Goal: Task Accomplishment & Management: Complete application form

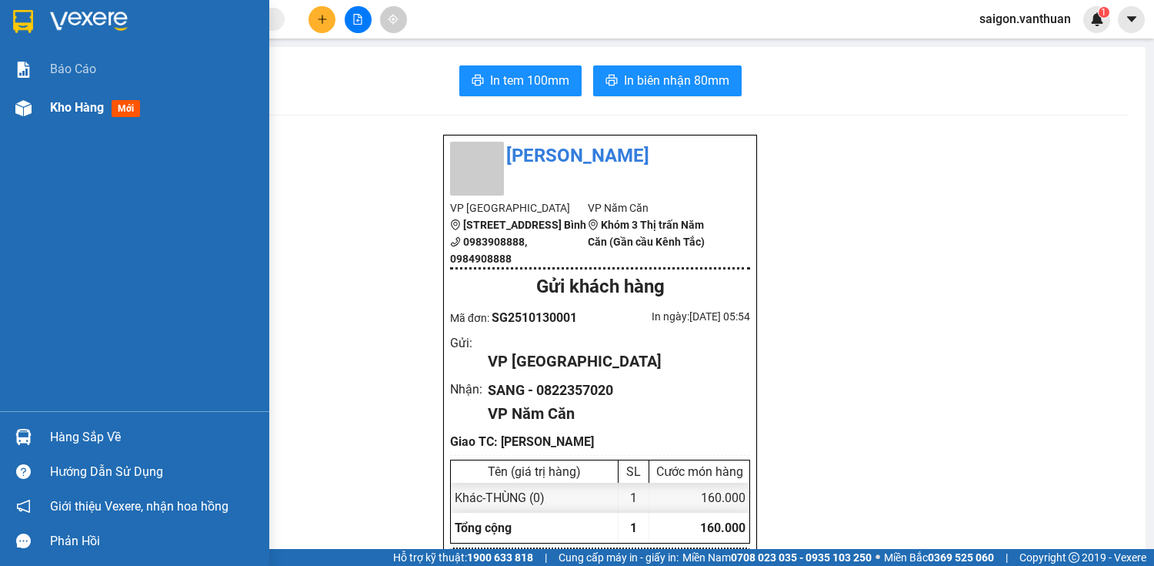
click at [38, 109] on div "Kho hàng mới" at bounding box center [134, 107] width 269 height 38
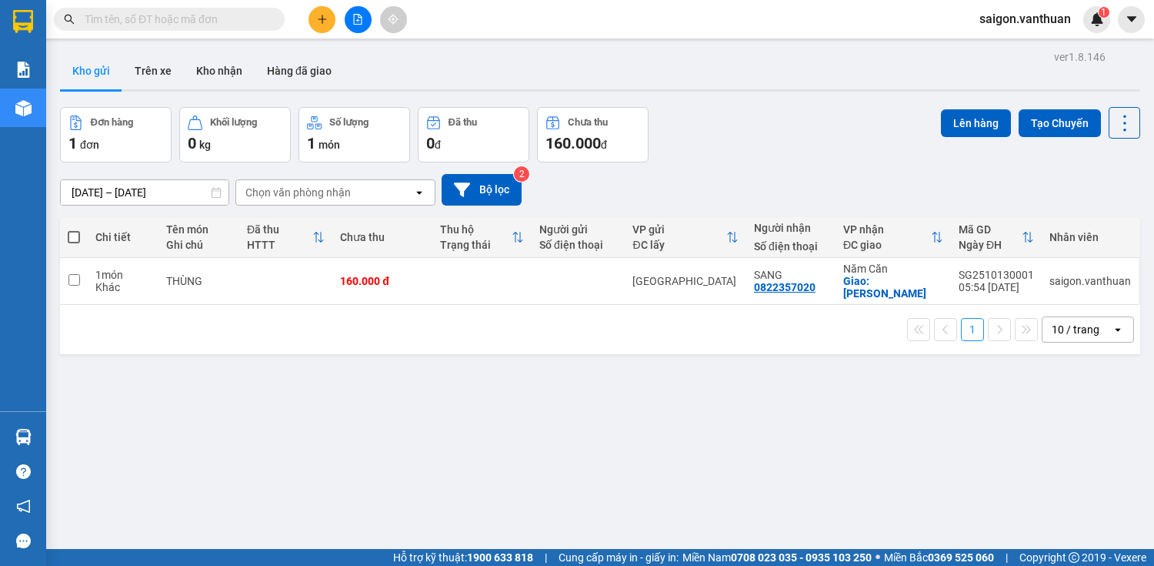
click at [79, 236] on span at bounding box center [74, 237] width 12 height 12
click at [74, 229] on input "checkbox" at bounding box center [74, 229] width 0 height 0
checkbox input "true"
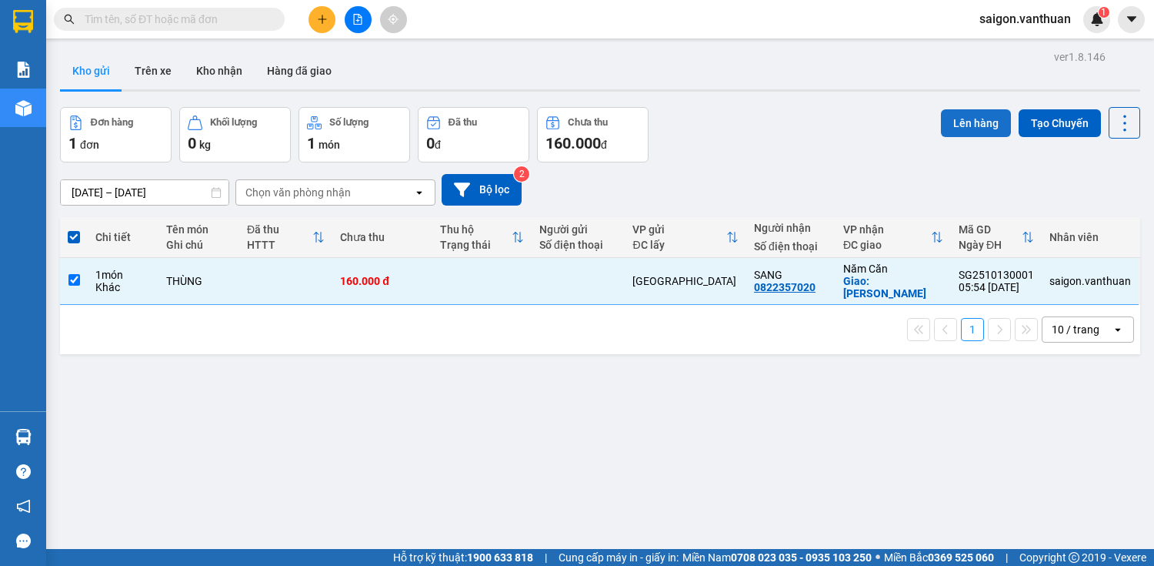
click at [950, 122] on button "Lên hàng" at bounding box center [976, 123] width 70 height 28
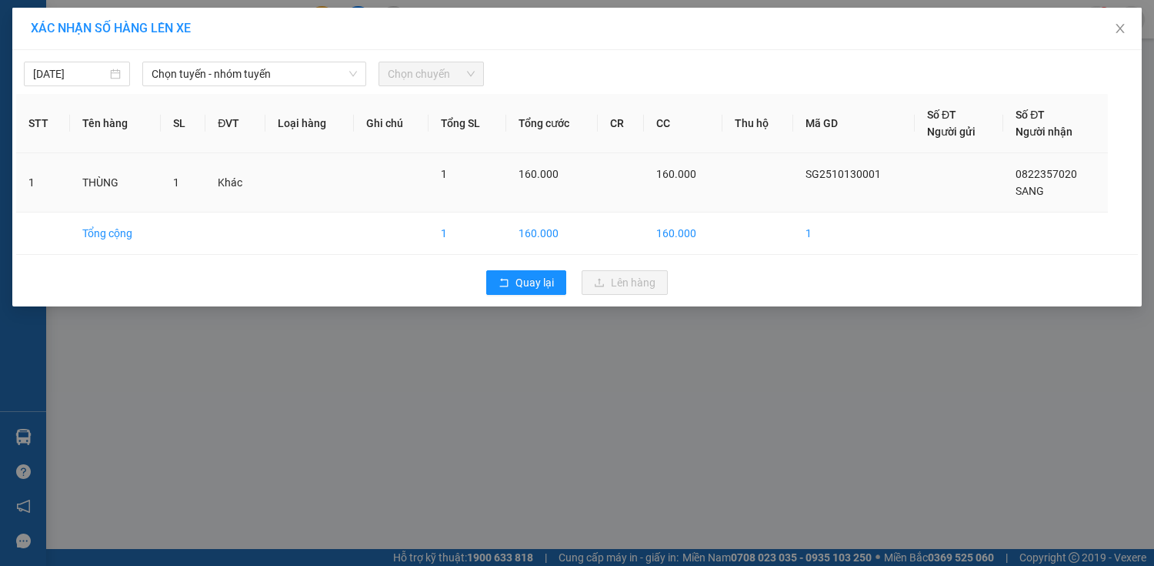
drag, startPoint x: 188, startPoint y: 72, endPoint x: 124, endPoint y: 206, distance: 148.4
click at [188, 74] on span "Chọn tuyến - nhóm tuyến" at bounding box center [254, 73] width 205 height 23
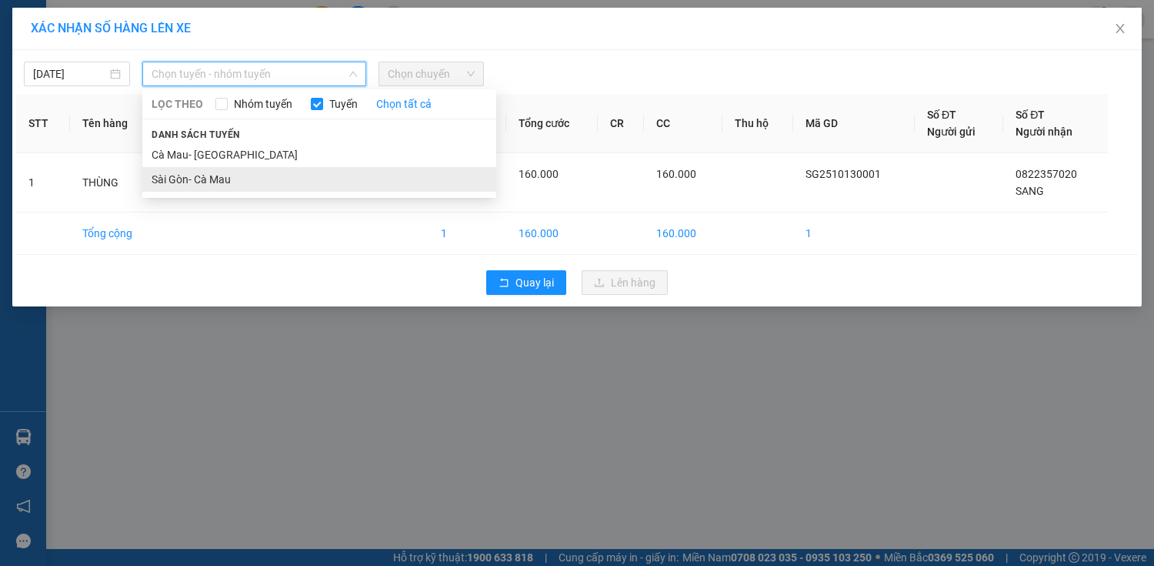
drag, startPoint x: 203, startPoint y: 176, endPoint x: 212, endPoint y: 176, distance: 9.2
click at [204, 176] on li "Sài Gòn- Cà Mau" at bounding box center [319, 179] width 354 height 25
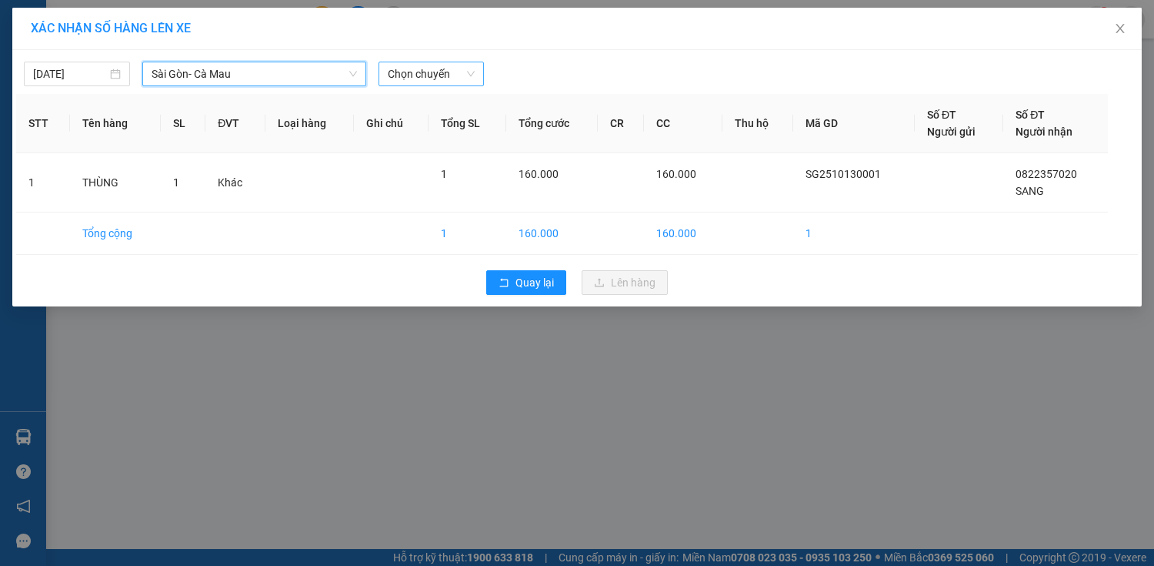
click at [465, 78] on span "Chọn chuyến" at bounding box center [432, 73] width 88 height 23
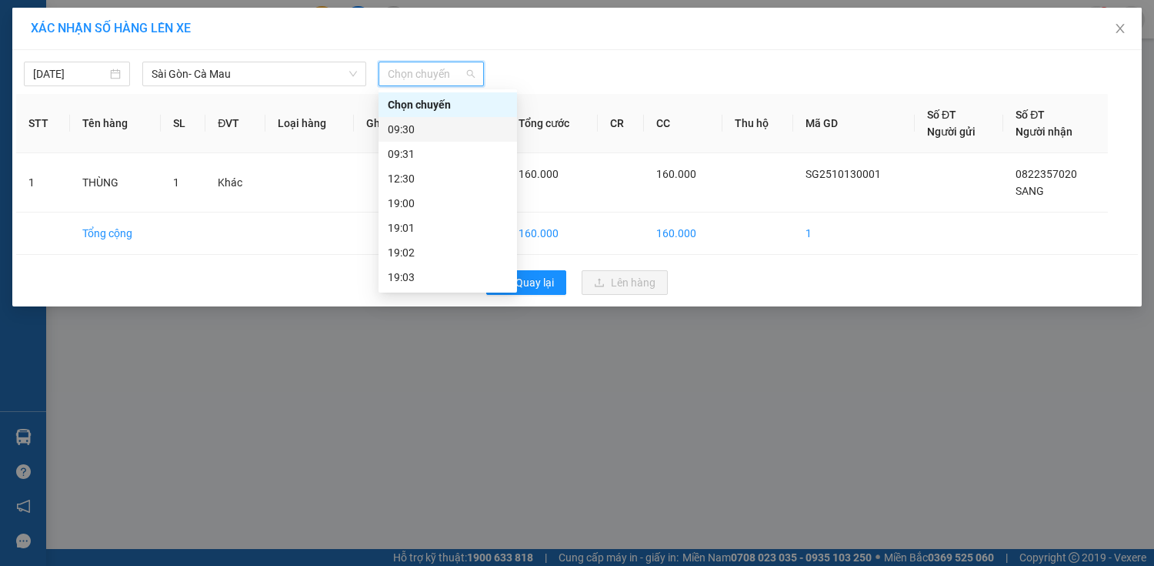
drag, startPoint x: 460, startPoint y: 135, endPoint x: 482, endPoint y: 124, distance: 24.8
click at [463, 132] on div "09:30" at bounding box center [448, 129] width 120 height 17
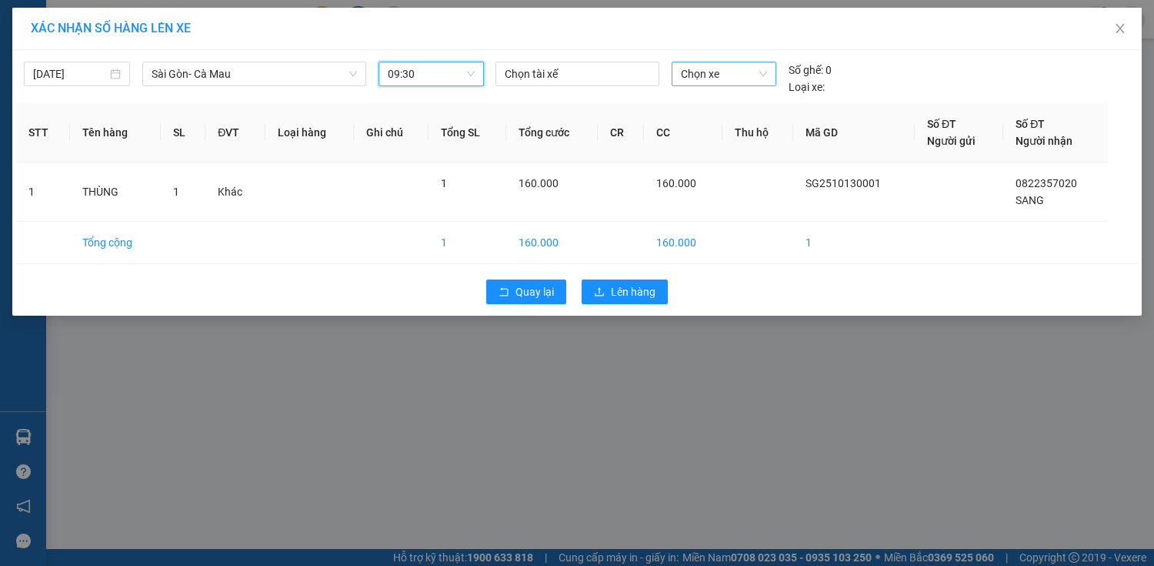
click at [711, 73] on span "Chọn xe" at bounding box center [724, 73] width 86 height 23
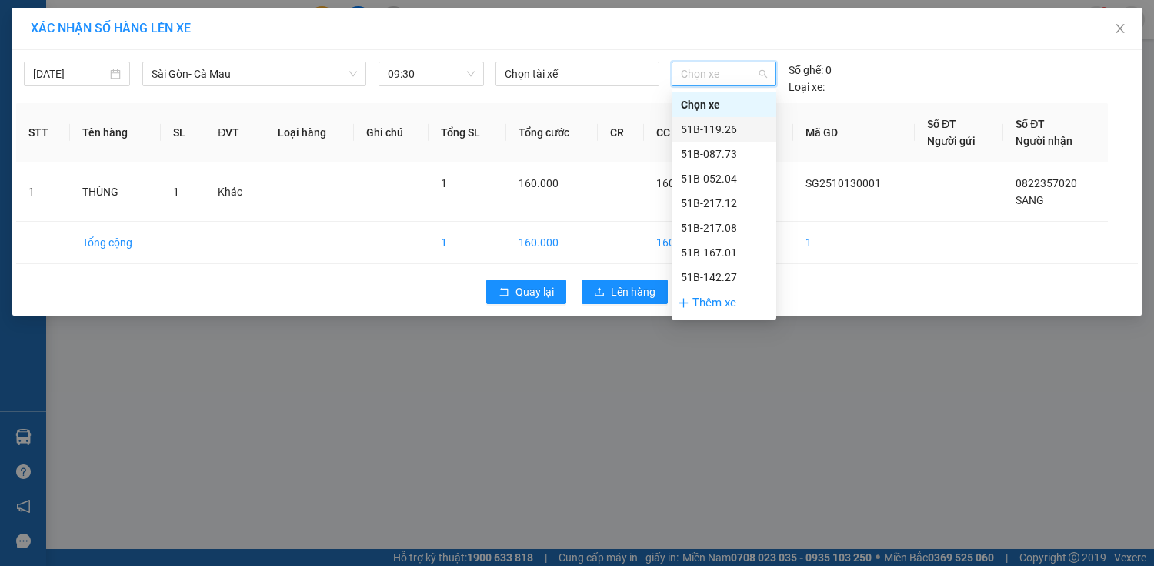
click at [705, 127] on div "51B-119.26" at bounding box center [724, 129] width 86 height 17
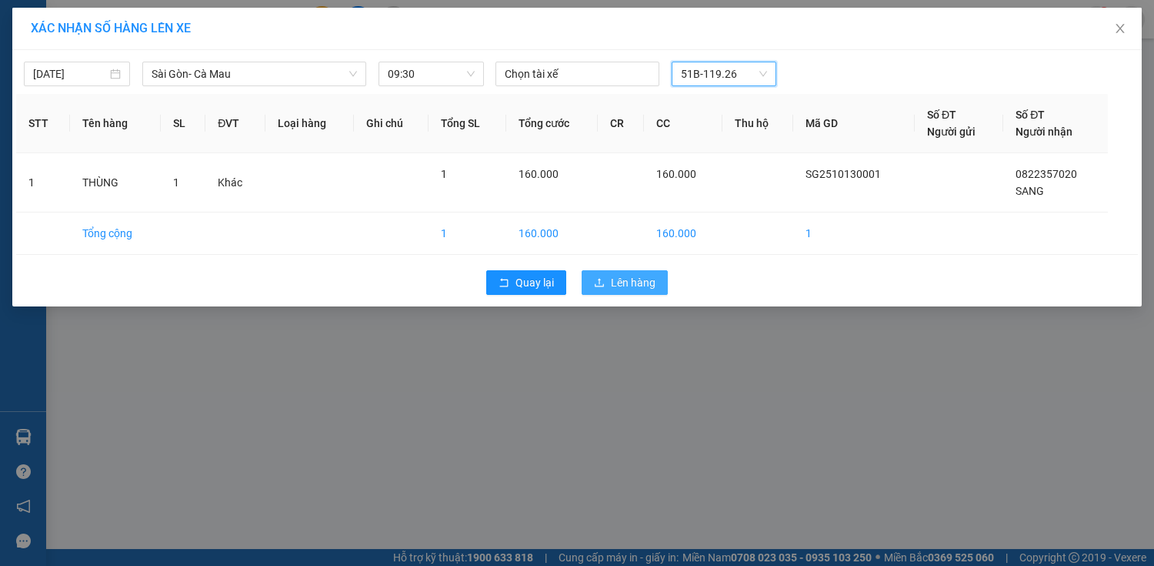
click at [628, 284] on span "Lên hàng" at bounding box center [633, 282] width 45 height 17
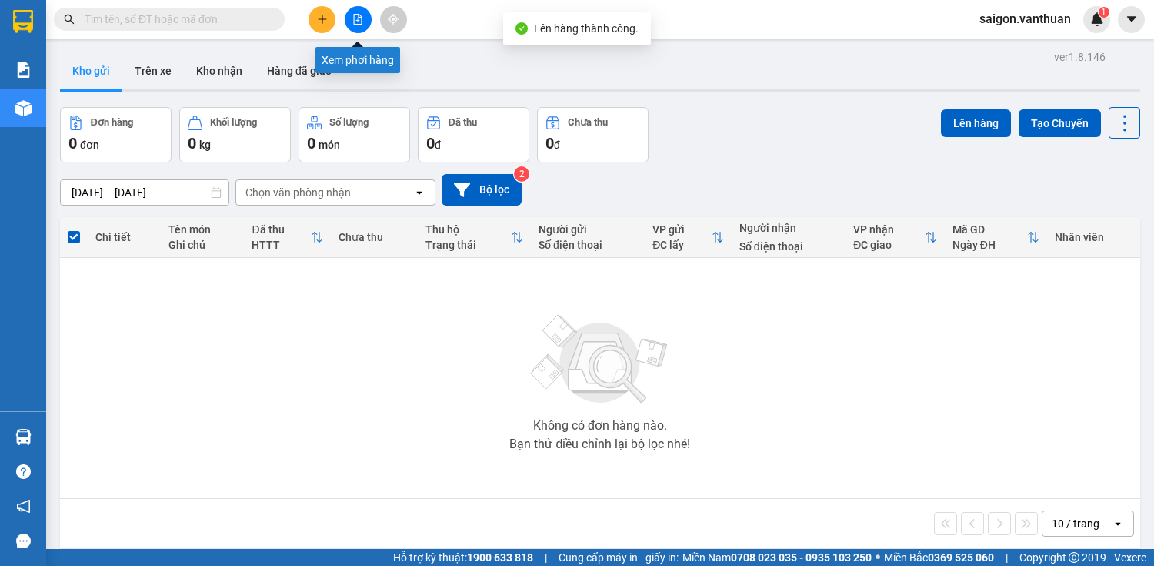
click at [356, 15] on icon "file-add" at bounding box center [357, 19] width 11 height 11
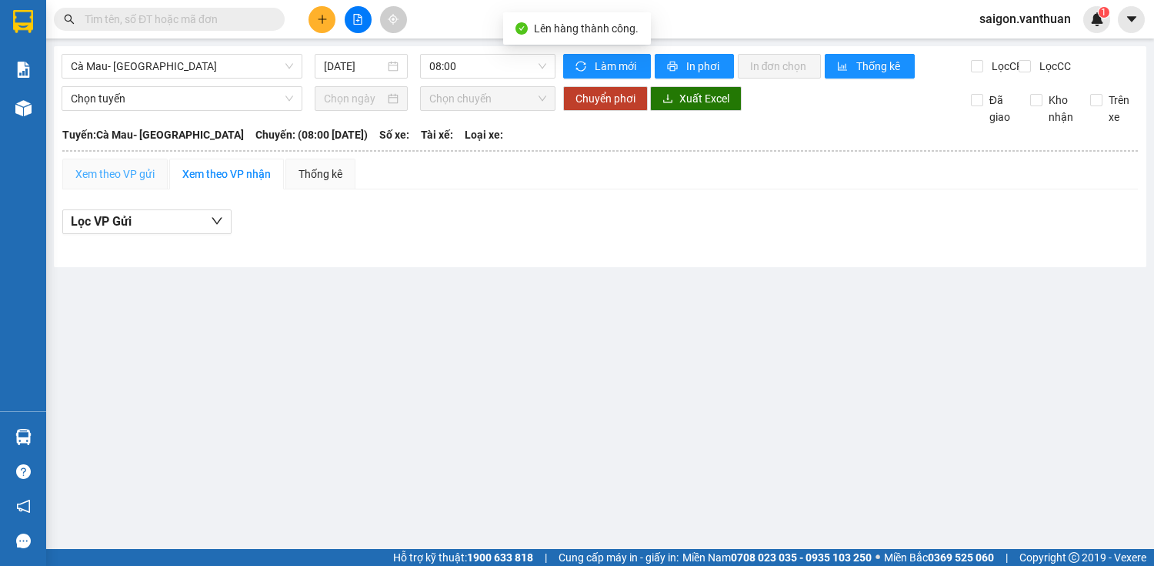
drag, startPoint x: 200, startPoint y: 65, endPoint x: 140, endPoint y: 194, distance: 141.8
click at [200, 71] on span "Cà Mau- [GEOGRAPHIC_DATA]" at bounding box center [182, 66] width 222 height 23
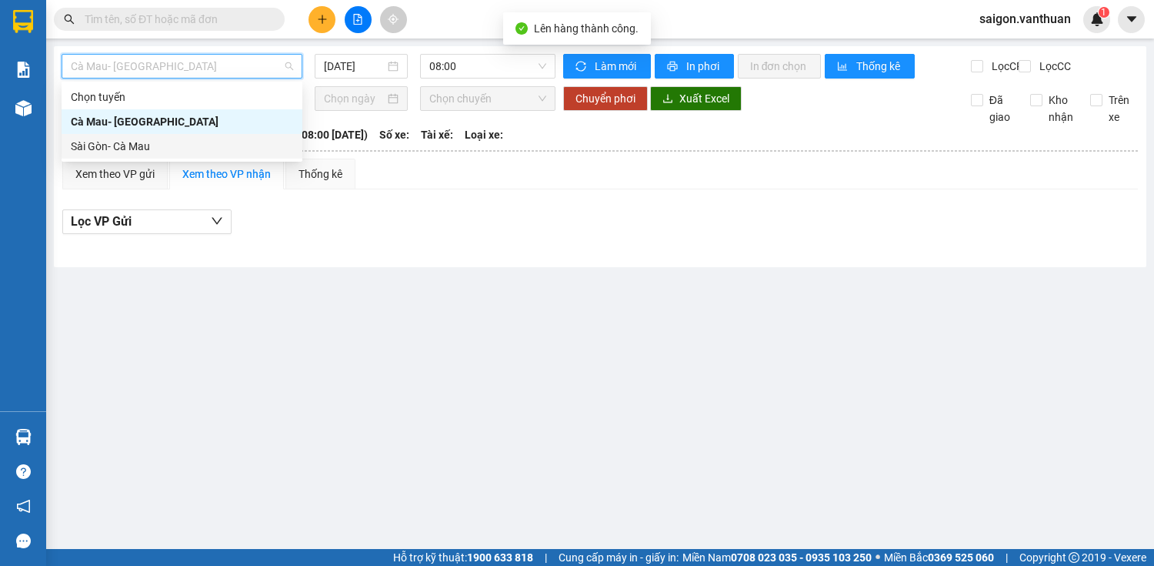
click at [139, 151] on div "Sài Gòn- Cà Mau" at bounding box center [182, 146] width 222 height 17
type input "[DATE]"
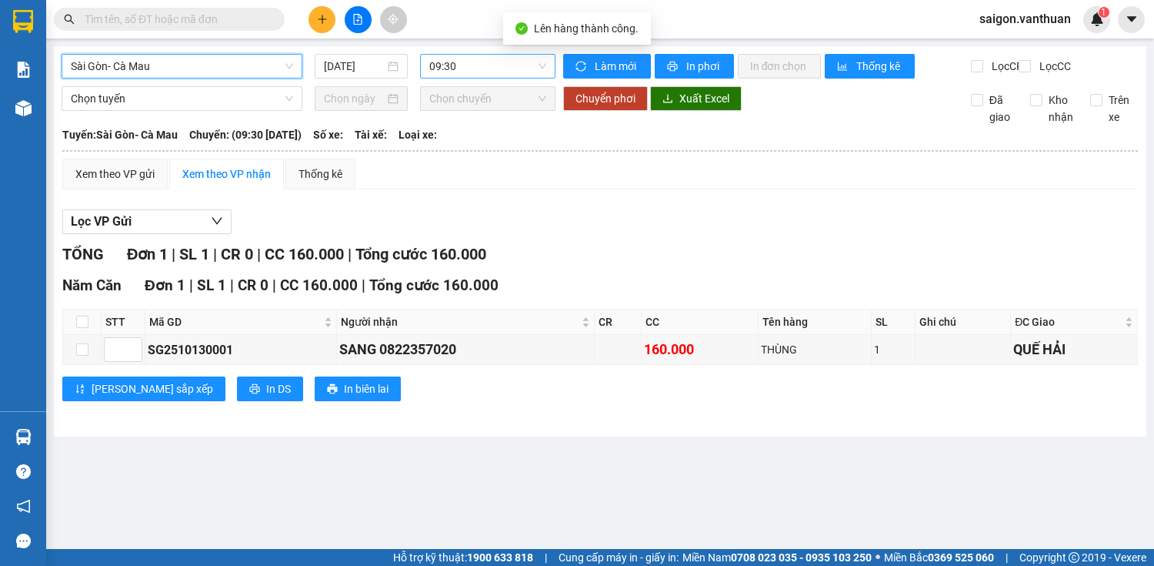
click at [538, 64] on span "09:30" at bounding box center [487, 66] width 117 height 23
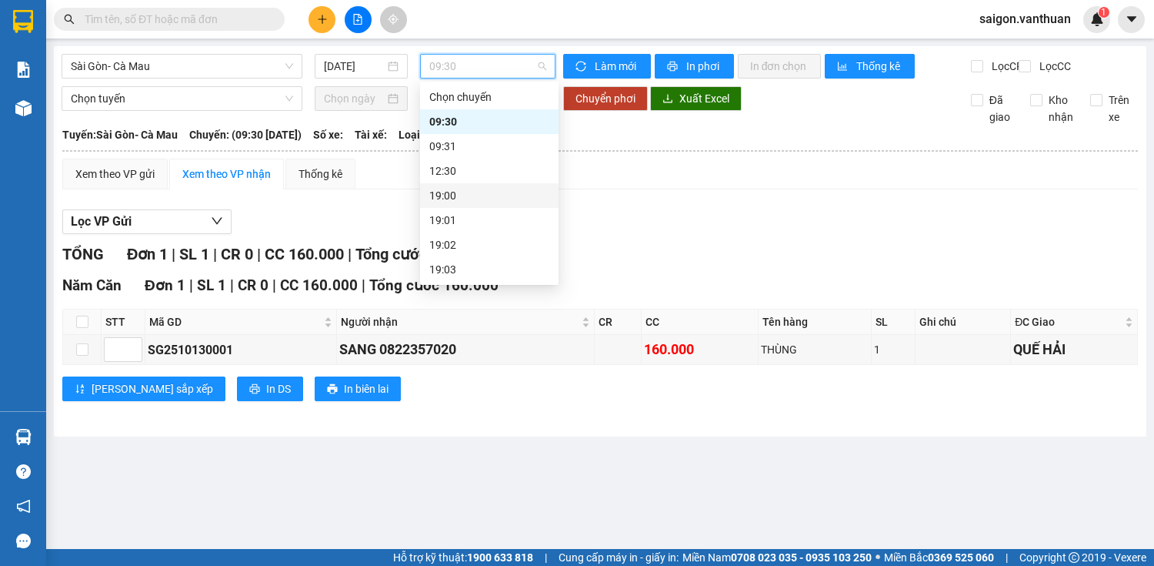
drag, startPoint x: 513, startPoint y: 194, endPoint x: 519, endPoint y: 135, distance: 58.8
click at [513, 193] on div "19:00" at bounding box center [489, 195] width 120 height 17
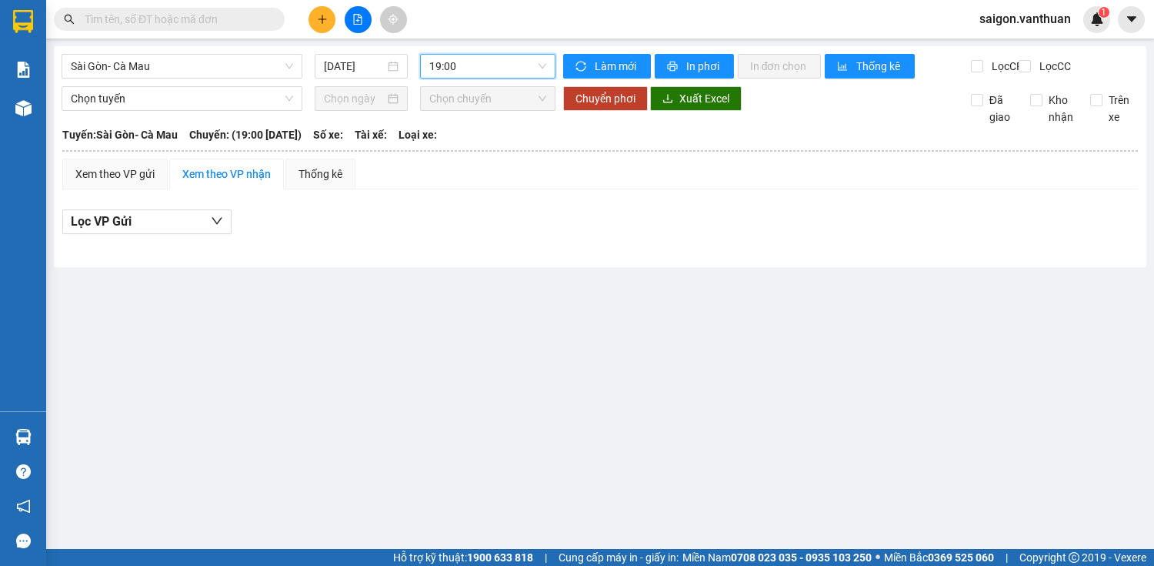
click at [526, 74] on span "19:00" at bounding box center [487, 66] width 117 height 23
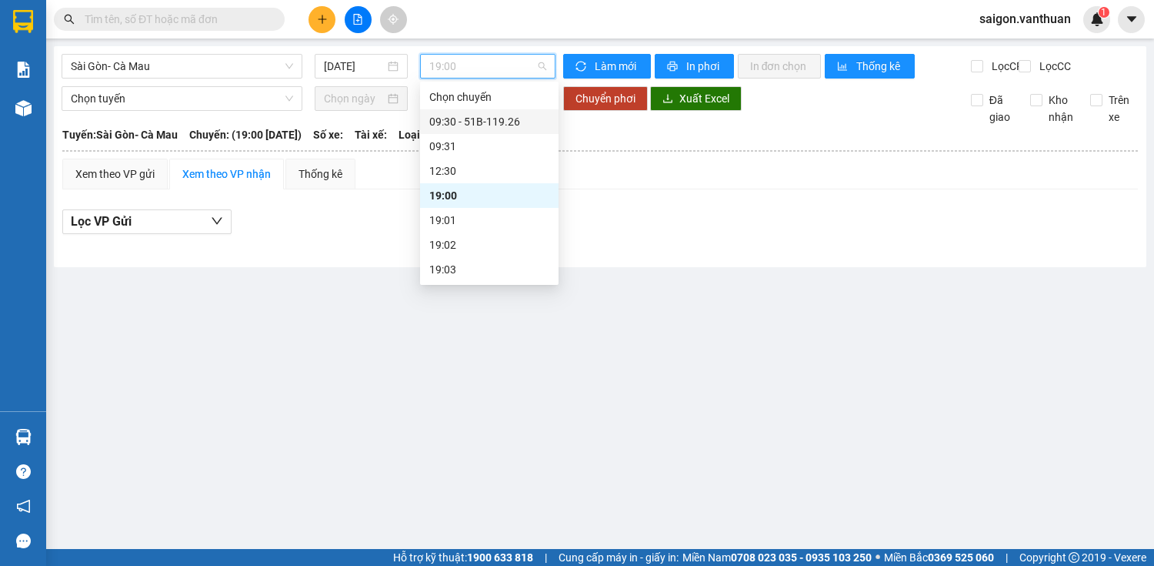
click at [485, 121] on div "09:30 - 51B-119.26" at bounding box center [489, 121] width 120 height 17
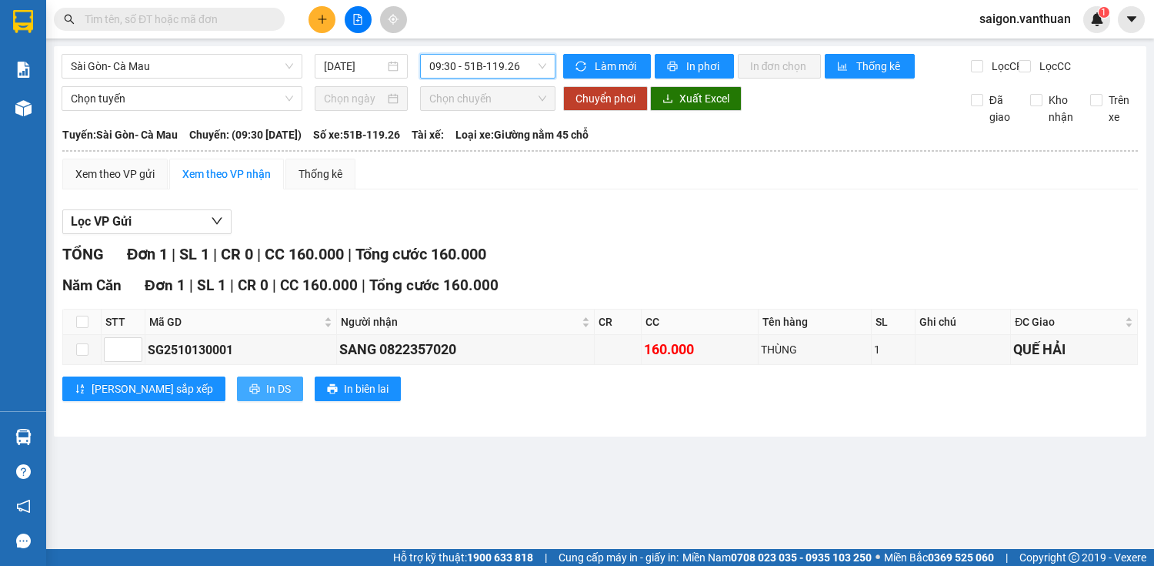
drag, startPoint x: 219, startPoint y: 397, endPoint x: 182, endPoint y: 400, distance: 37.1
click at [266, 397] on span "In DS" at bounding box center [278, 388] width 25 height 17
click at [308, 25] on div at bounding box center [357, 19] width 115 height 27
click at [315, 21] on button at bounding box center [322, 19] width 27 height 27
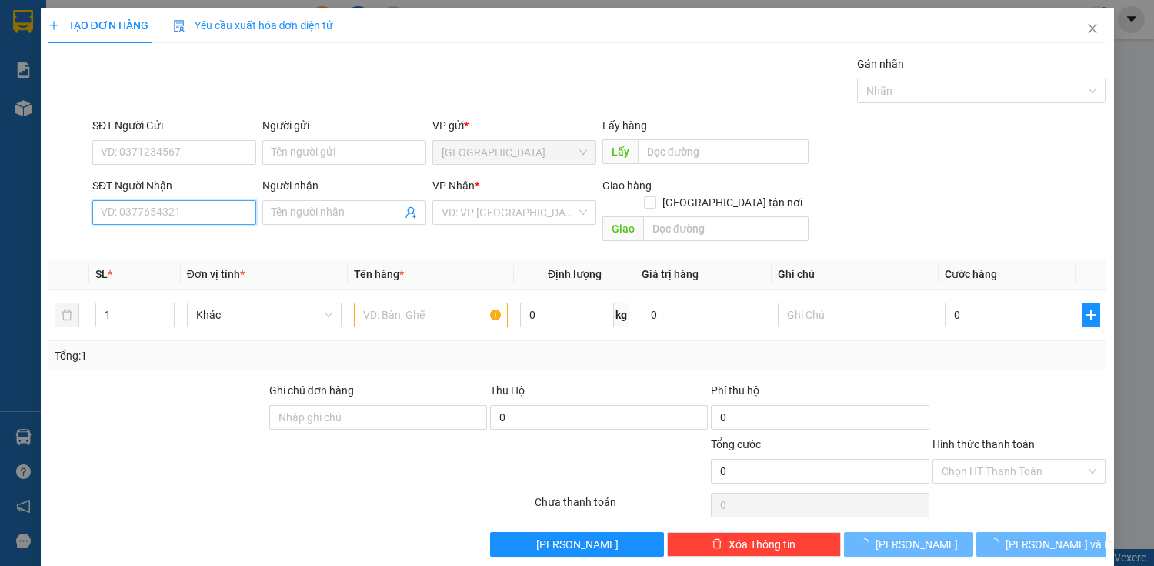
click at [177, 203] on input "SĐT Người Nhận" at bounding box center [174, 212] width 164 height 25
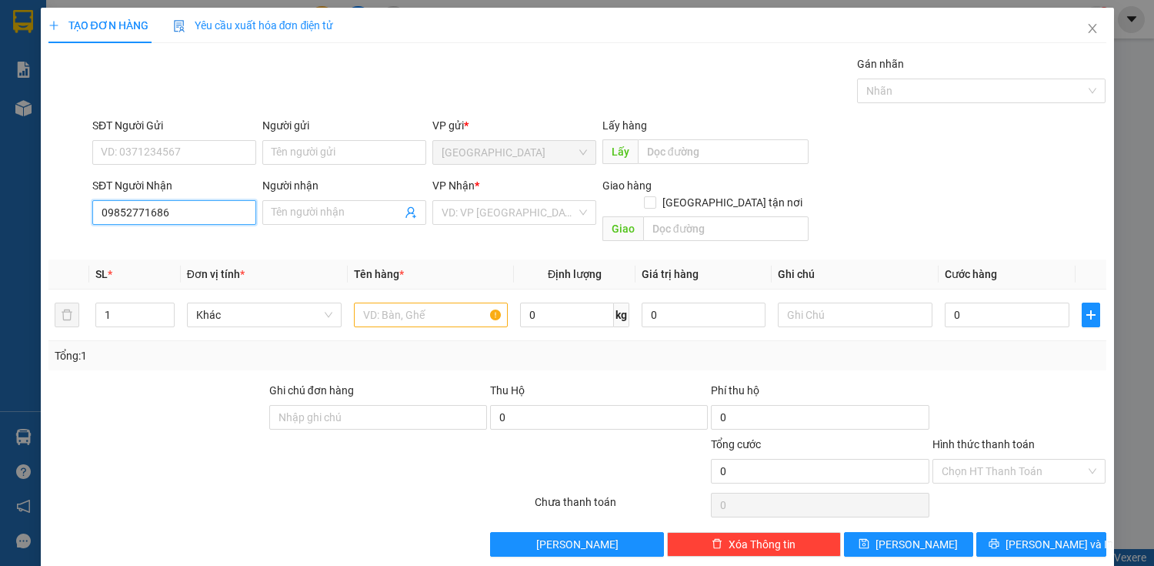
type input "09852771686"
drag, startPoint x: 359, startPoint y: 232, endPoint x: 379, endPoint y: 224, distance: 22.2
click at [362, 232] on div "Transit Pickup Surcharge Ids Transit Deliver Surcharge Ids Transit Deliver Surc…" at bounding box center [577, 305] width 1058 height 501
click at [379, 222] on span at bounding box center [344, 212] width 164 height 25
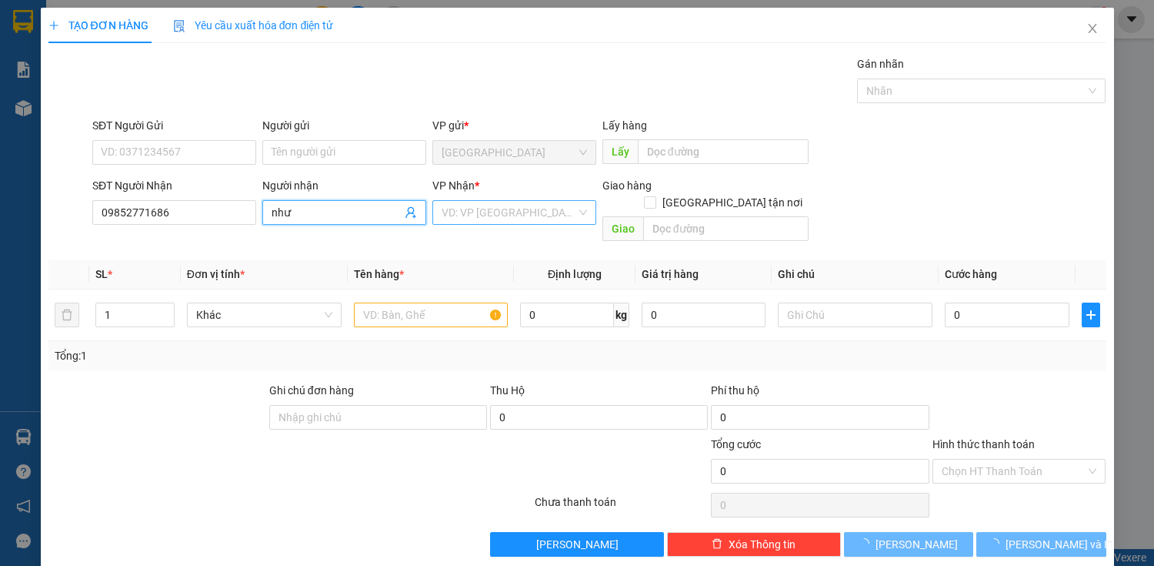
type input "như"
drag, startPoint x: 540, startPoint y: 209, endPoint x: 533, endPoint y: 218, distance: 12.0
click at [539, 210] on input "search" at bounding box center [509, 212] width 135 height 23
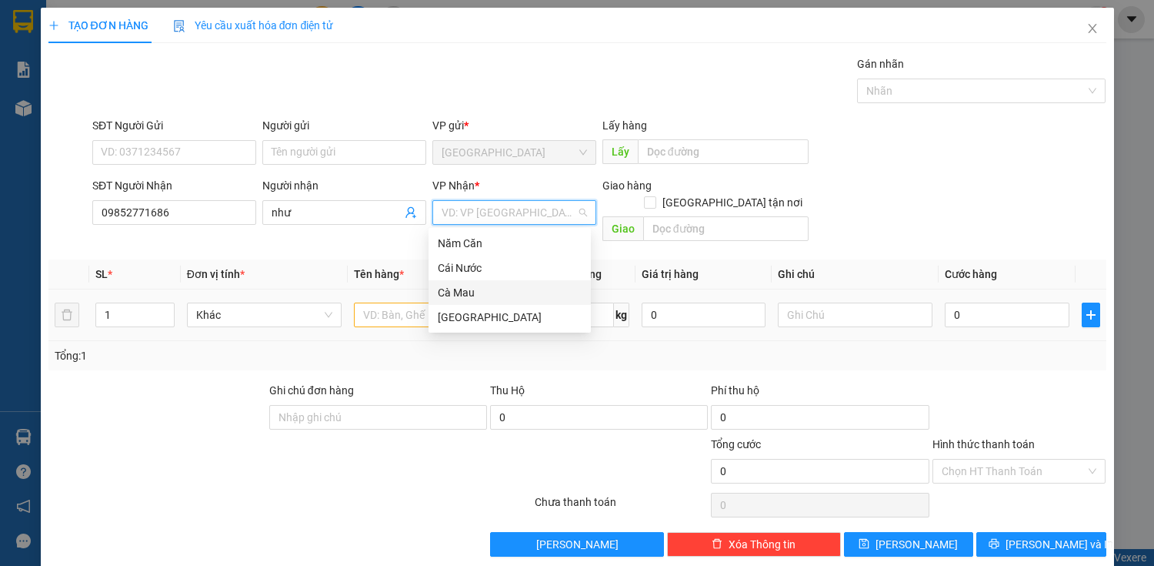
drag, startPoint x: 474, startPoint y: 297, endPoint x: 399, endPoint y: 299, distance: 75.4
click at [473, 297] on div "Cà Mau" at bounding box center [510, 292] width 144 height 17
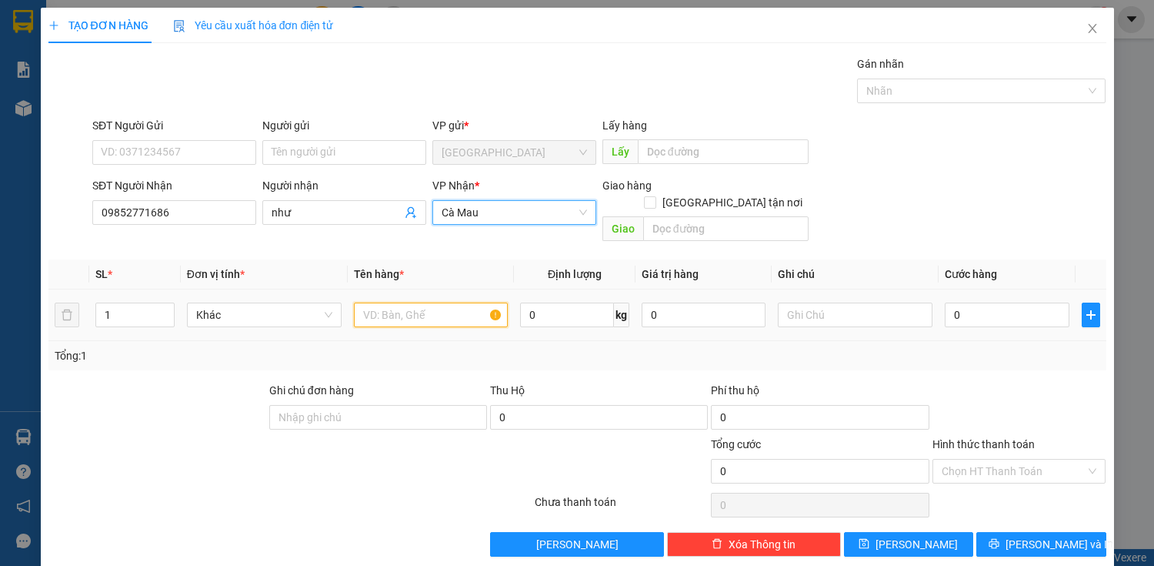
click at [391, 302] on input "text" at bounding box center [431, 314] width 155 height 25
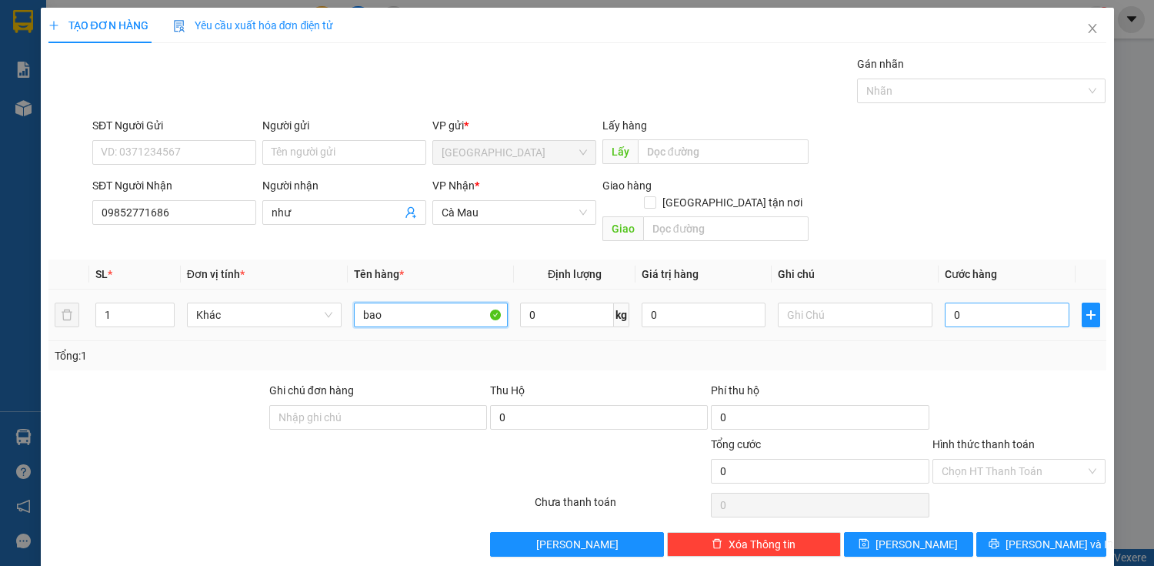
type input "bao"
click at [945, 302] on input "0" at bounding box center [1007, 314] width 124 height 25
type input "1"
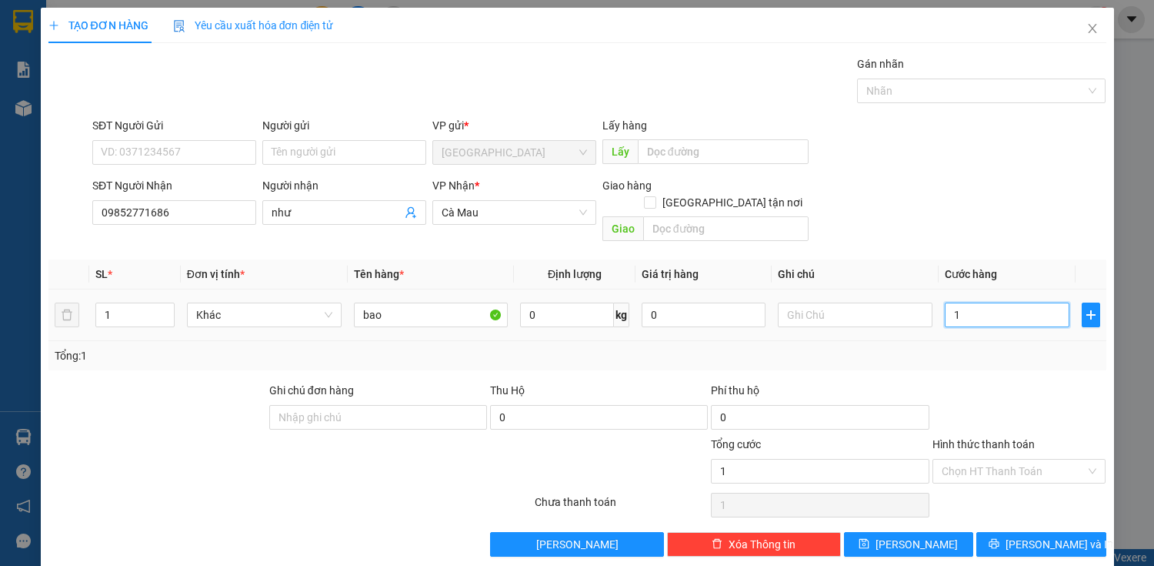
type input "0"
type input "10"
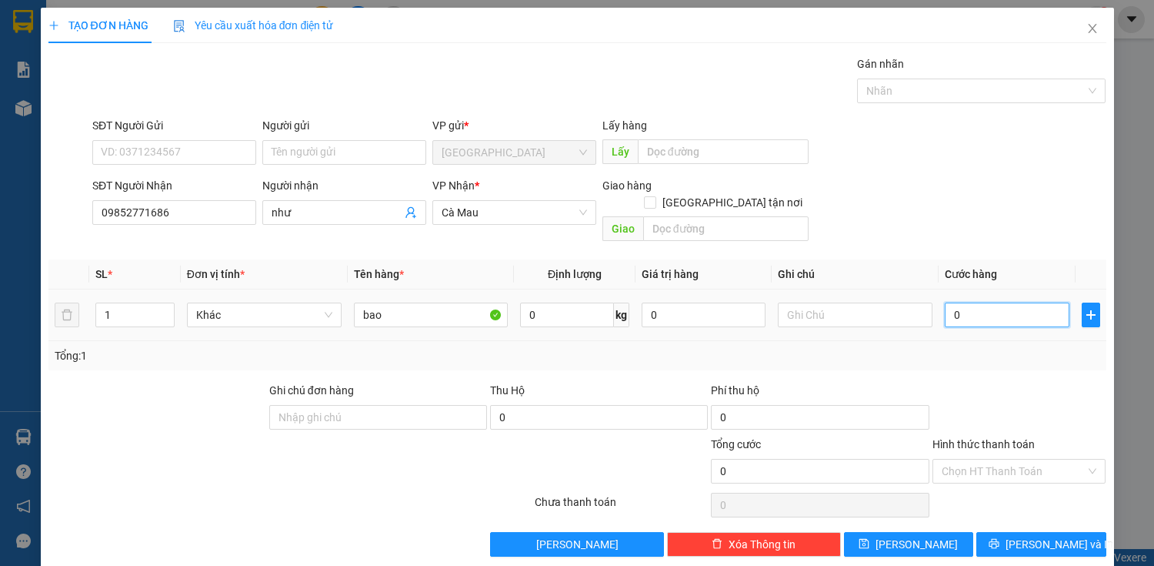
type input "10"
type input "140"
type input "1.400"
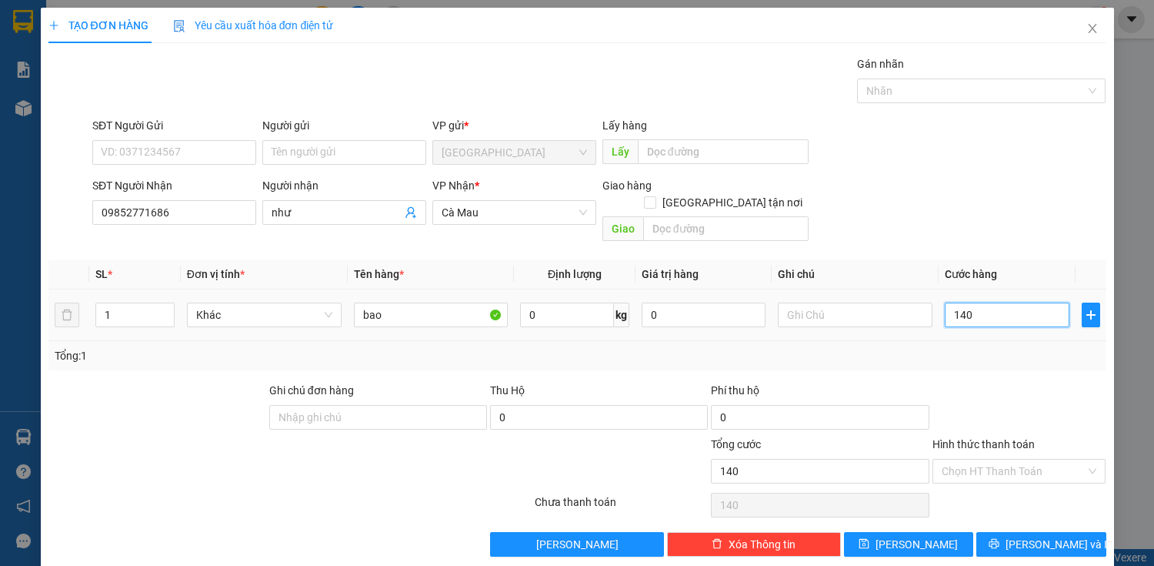
type input "1.400"
type input "14.000"
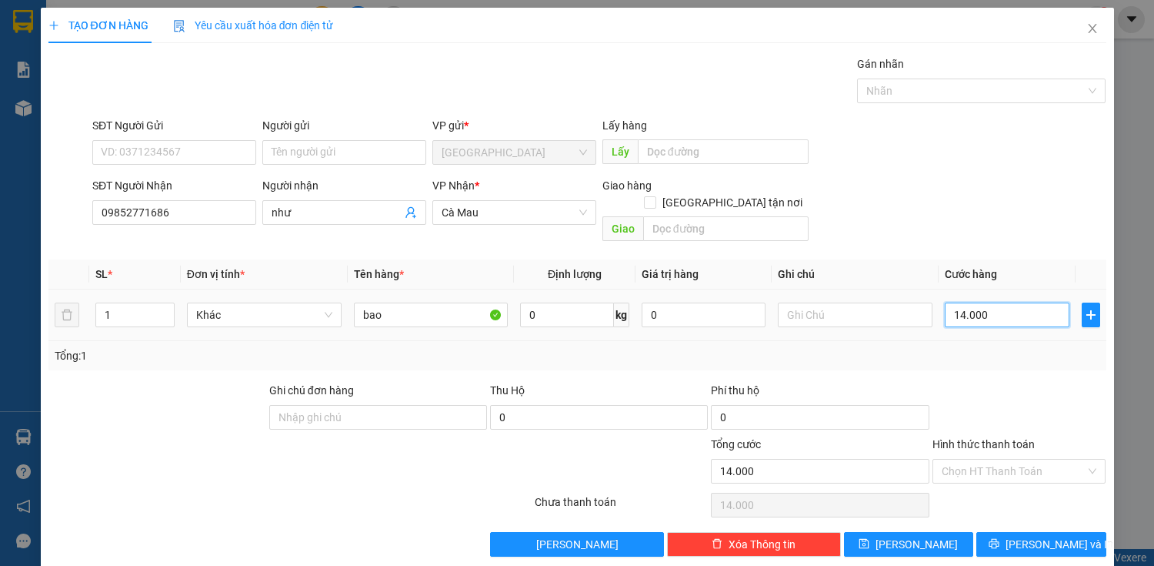
type input "140.000"
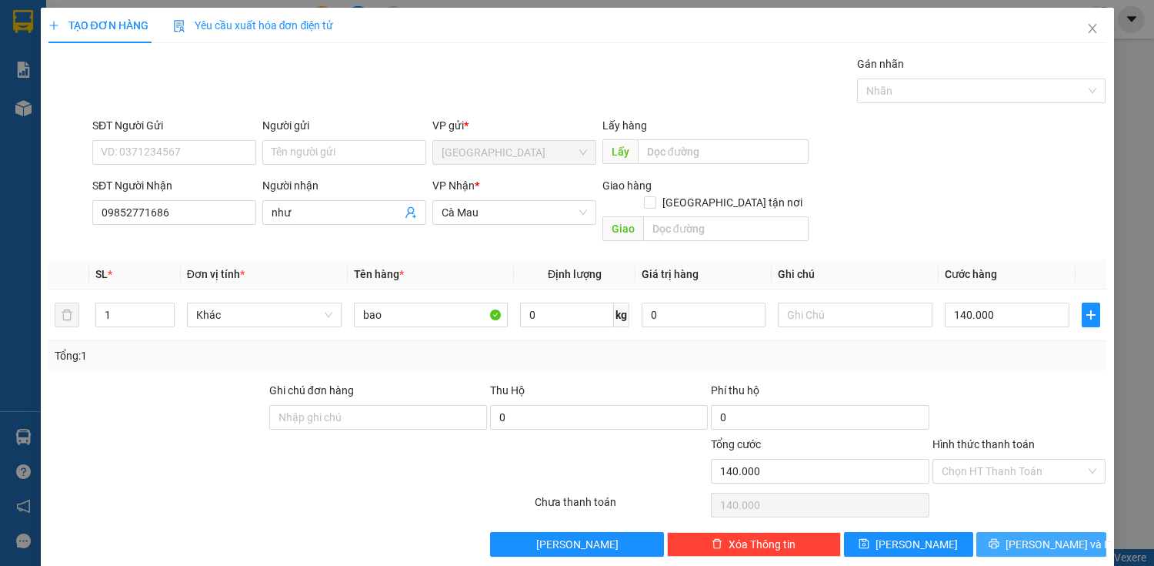
click at [1024, 532] on button "[PERSON_NAME] và In" at bounding box center [1041, 544] width 129 height 25
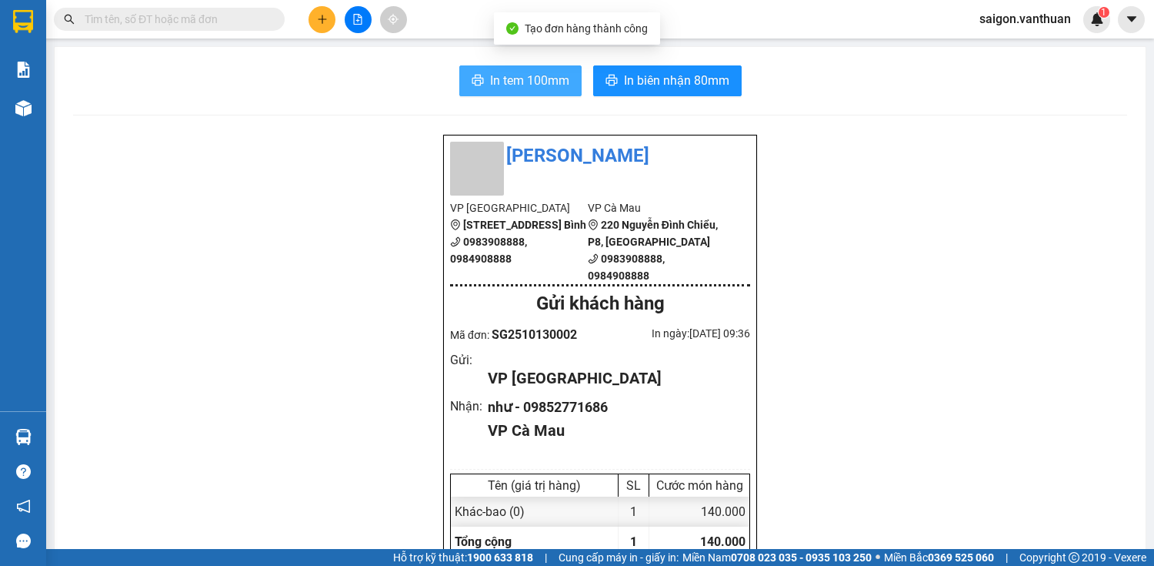
click at [459, 88] on button "In tem 100mm" at bounding box center [520, 80] width 122 height 31
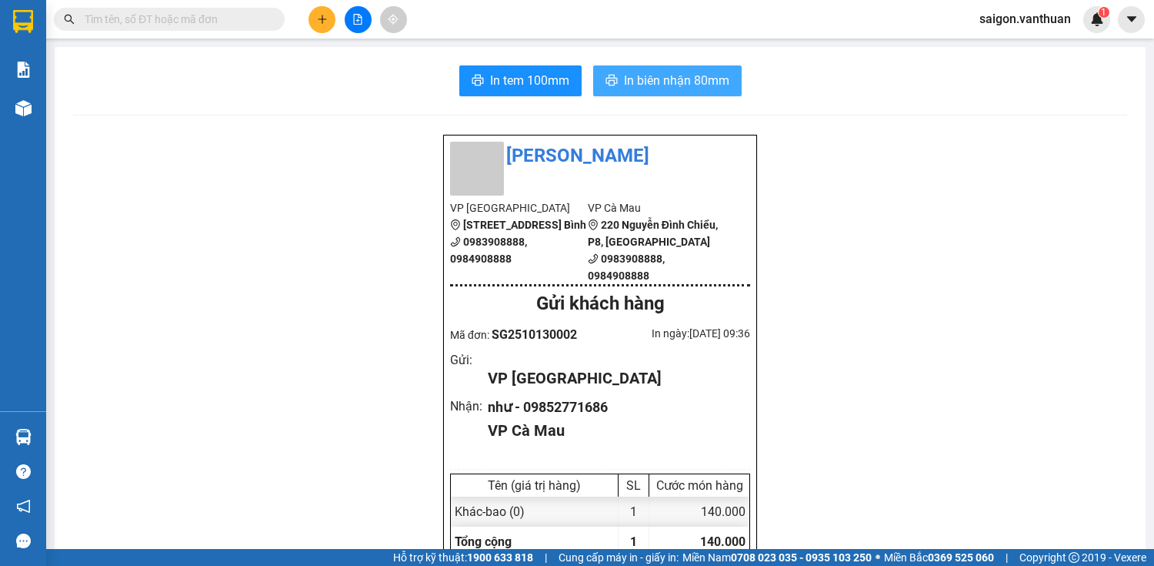
click at [680, 88] on span "In biên nhận 80mm" at bounding box center [676, 80] width 105 height 19
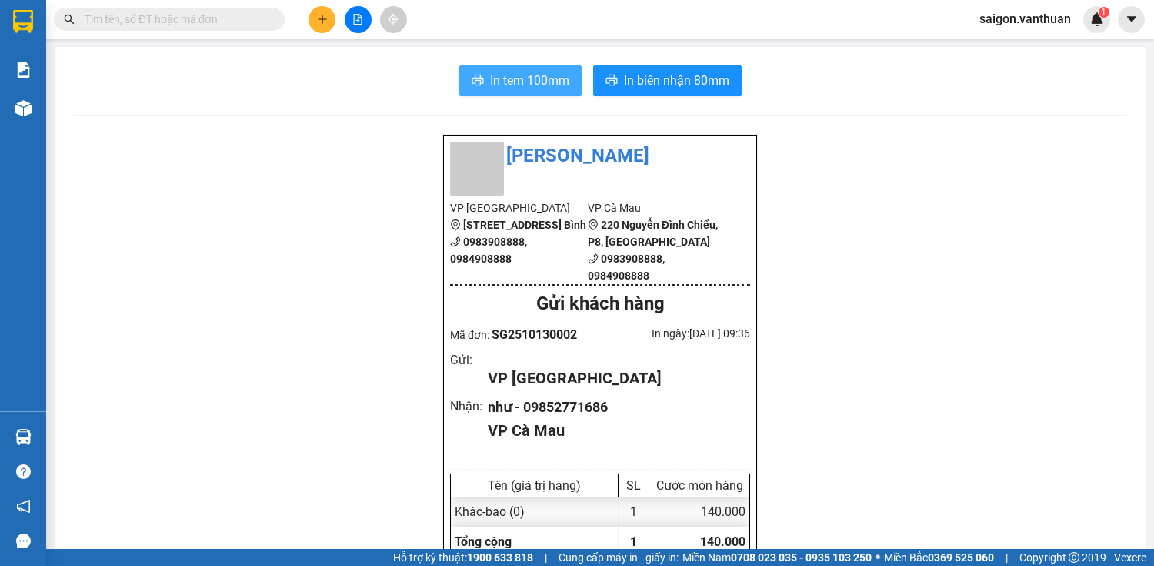
click at [525, 65] on button "In tem 100mm" at bounding box center [520, 80] width 122 height 31
click at [328, 22] on button at bounding box center [322, 19] width 27 height 27
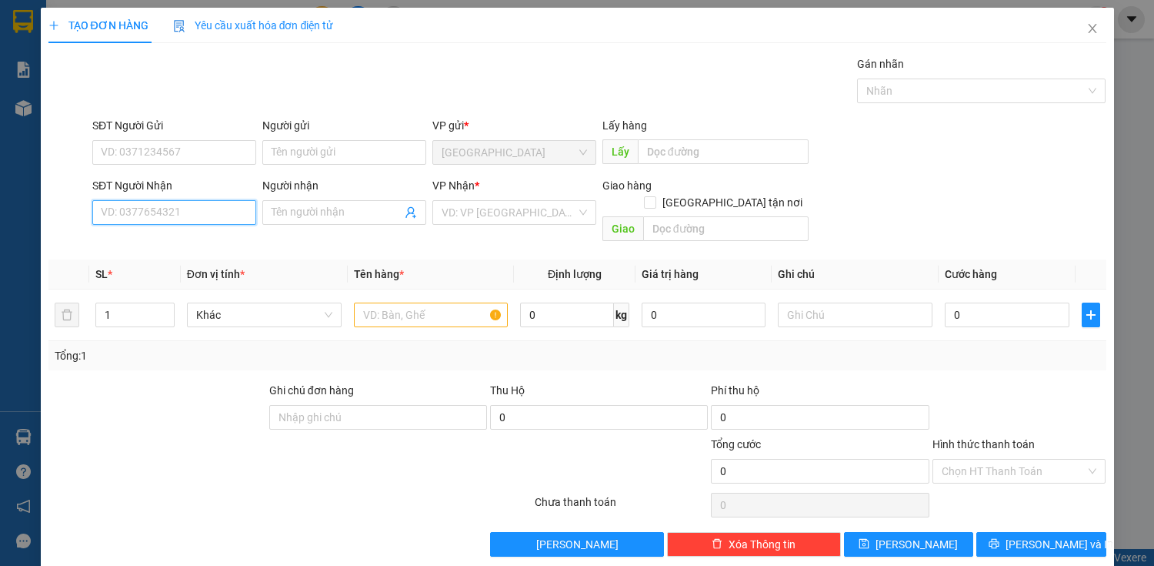
click at [187, 215] on input "SĐT Người Nhận" at bounding box center [174, 212] width 164 height 25
type input "0815049246"
click at [348, 212] on input "Người nhận" at bounding box center [337, 212] width 130 height 17
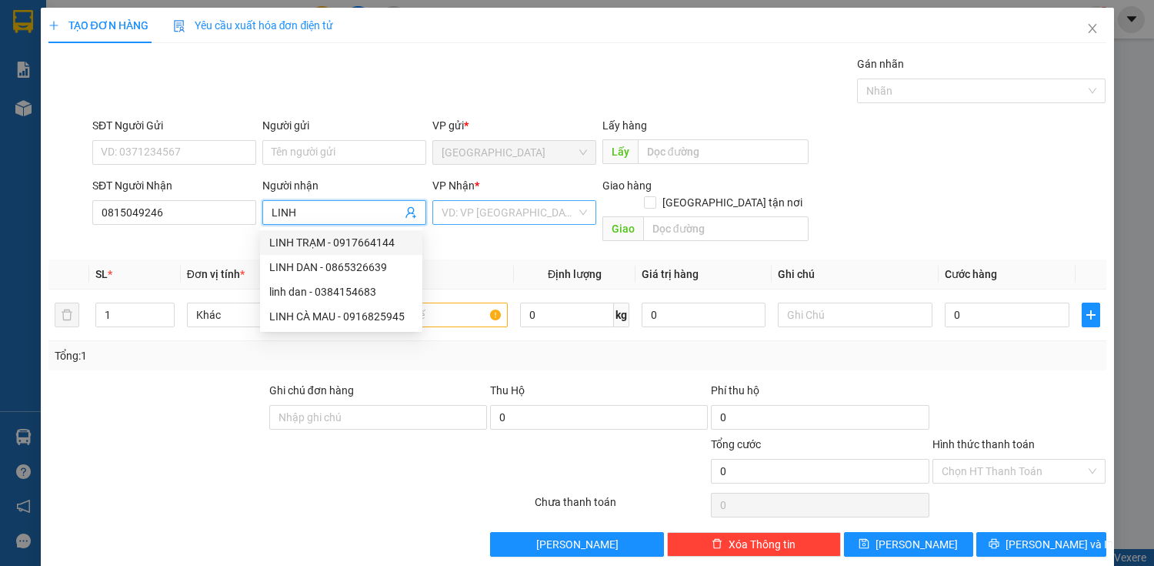
type input "LINH"
click at [501, 221] on input "search" at bounding box center [509, 212] width 135 height 23
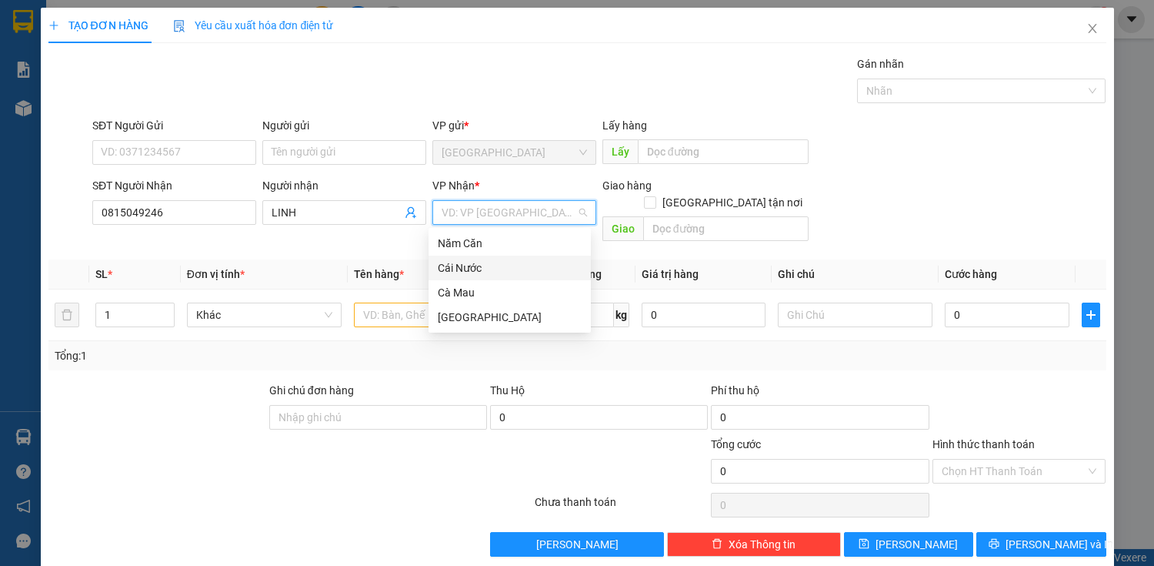
click at [485, 269] on div "Cái Nước" at bounding box center [510, 267] width 144 height 17
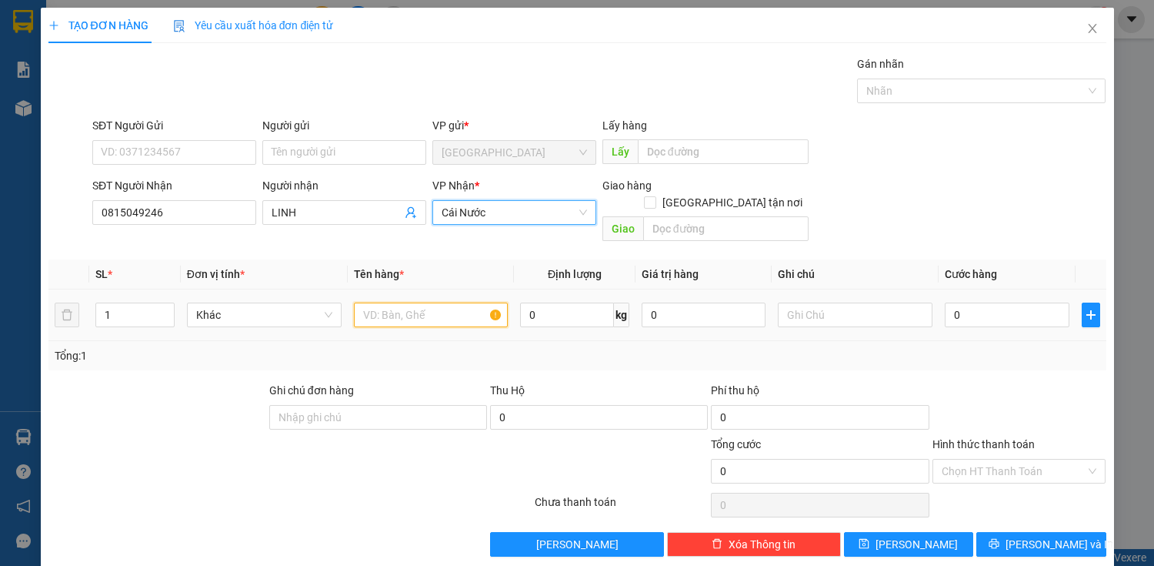
click at [416, 308] on input "text" at bounding box center [431, 314] width 155 height 25
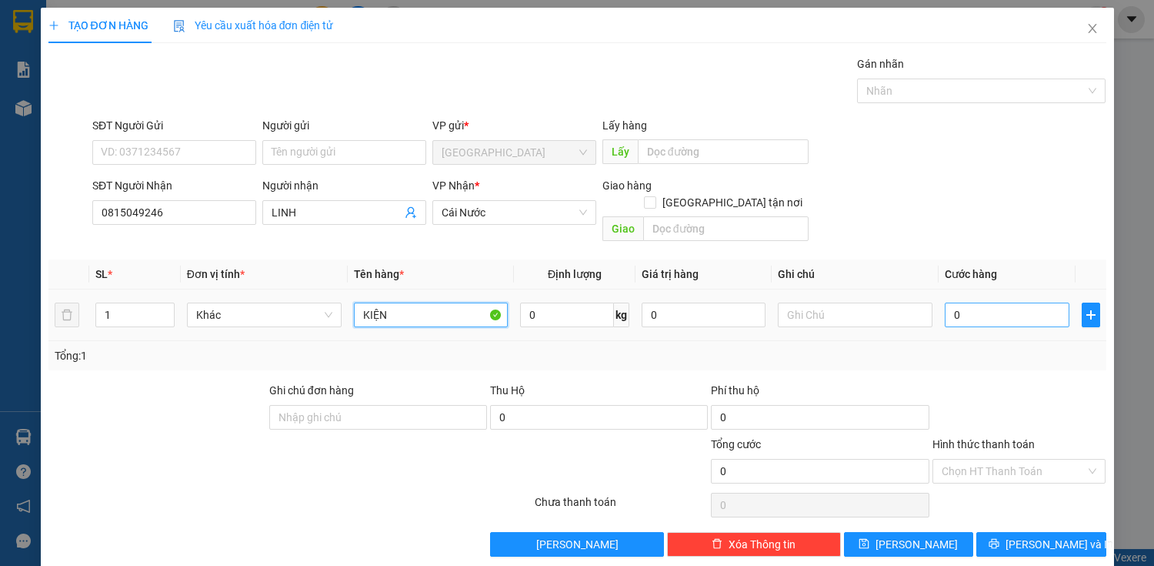
type input "KIỆN"
type input "8"
type input "80"
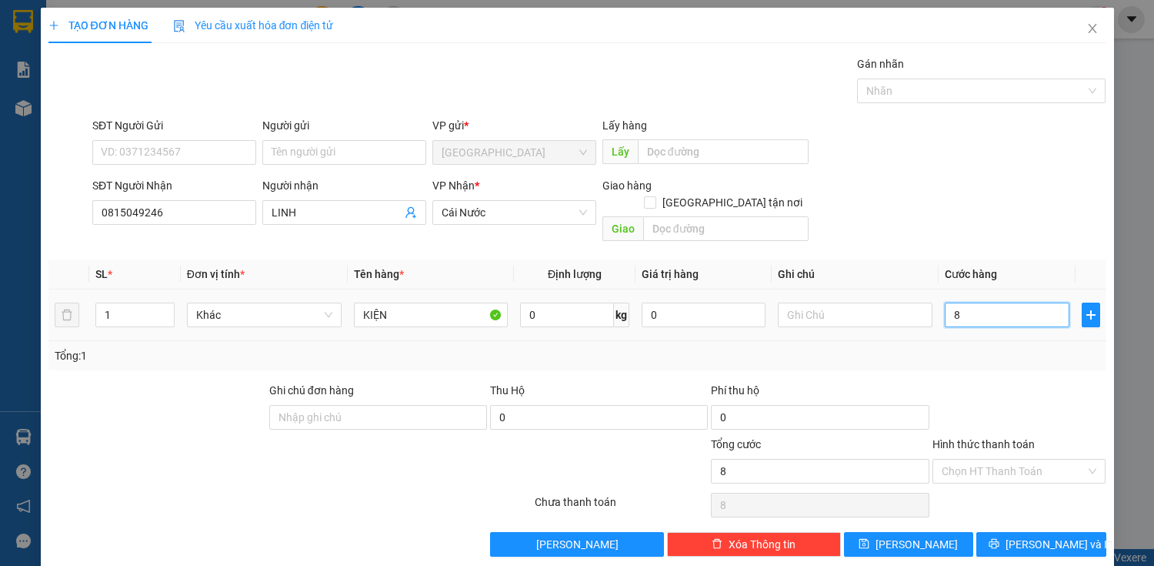
type input "80"
type input "800"
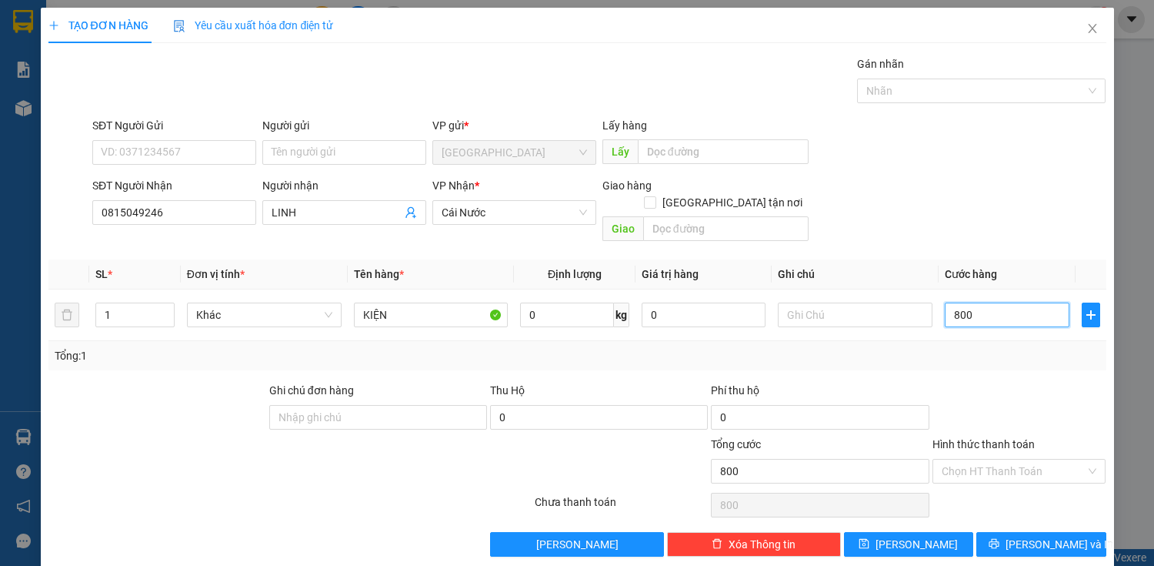
type input "8.000"
type input "80.000"
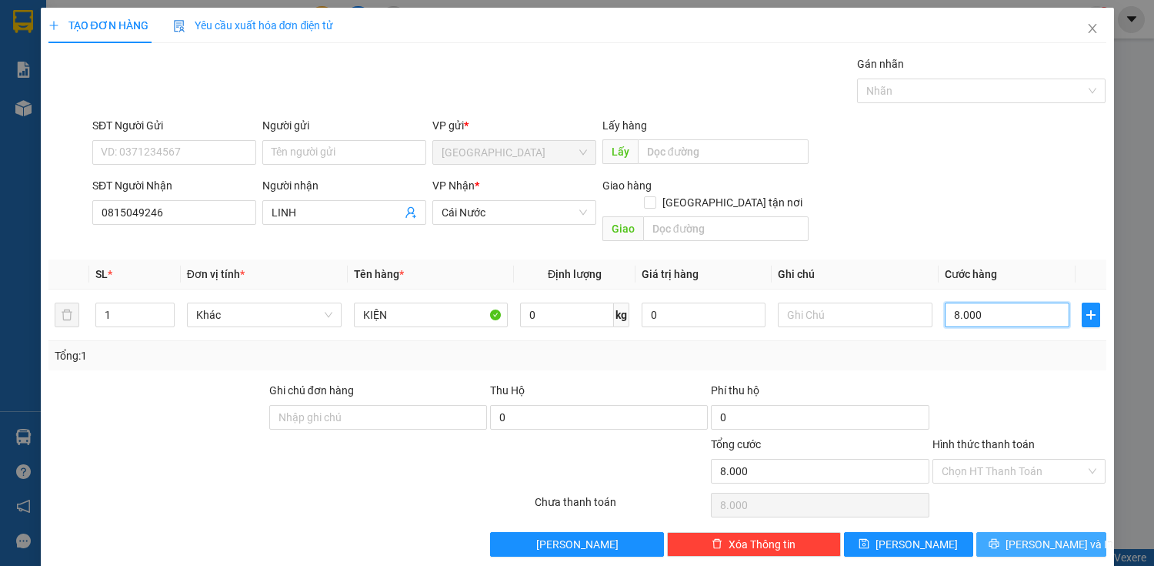
type input "80.000"
type input "8.000"
type input "800"
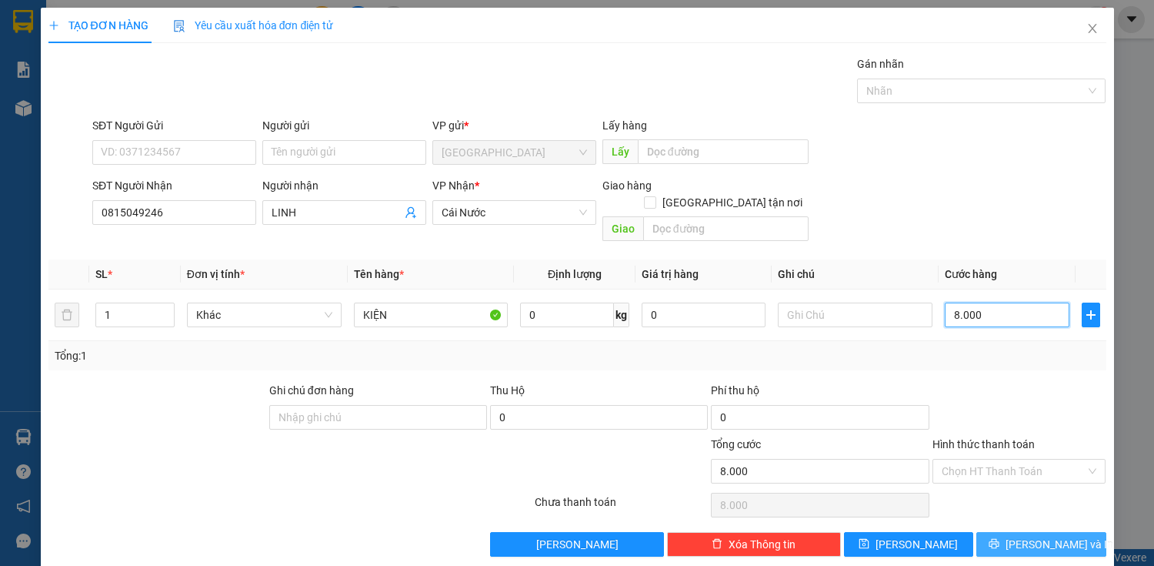
type input "800"
type input "0"
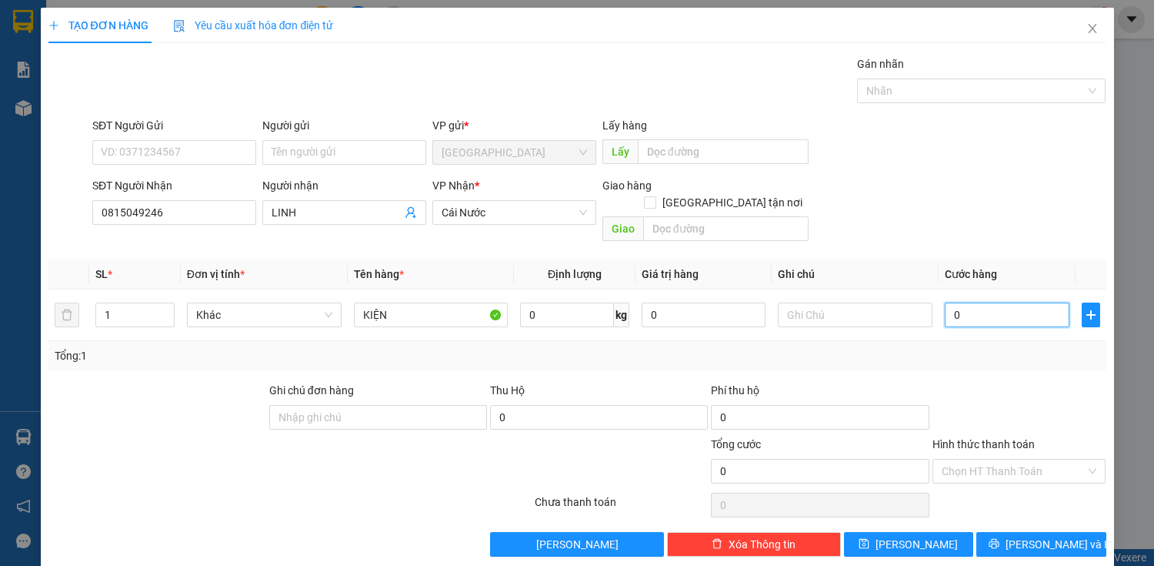
type input "70"
type input "700"
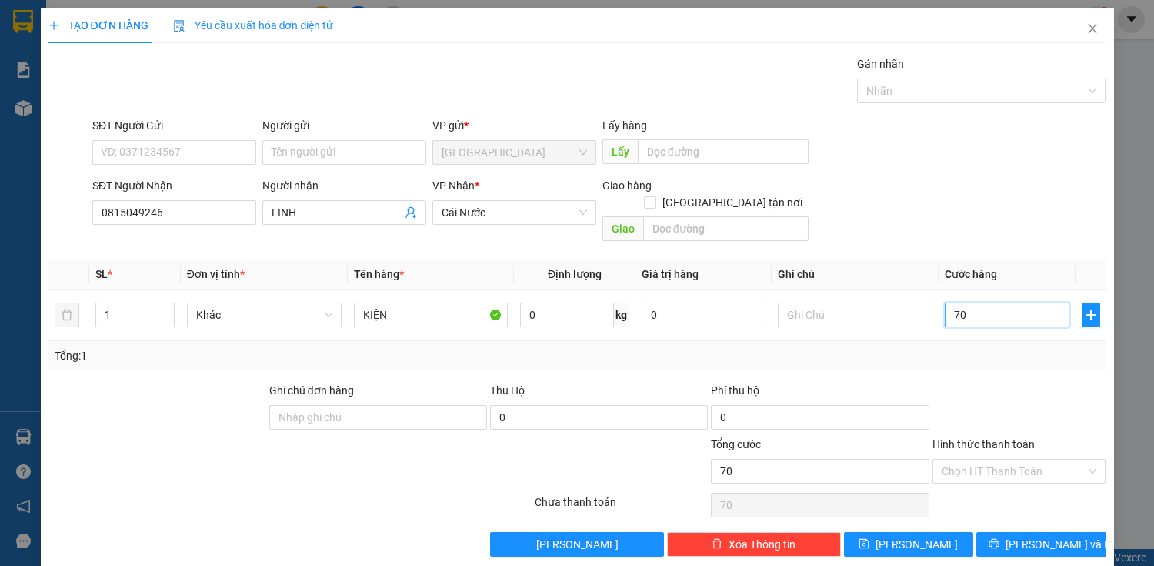
type input "700"
type input "7.000"
type input "70.000"
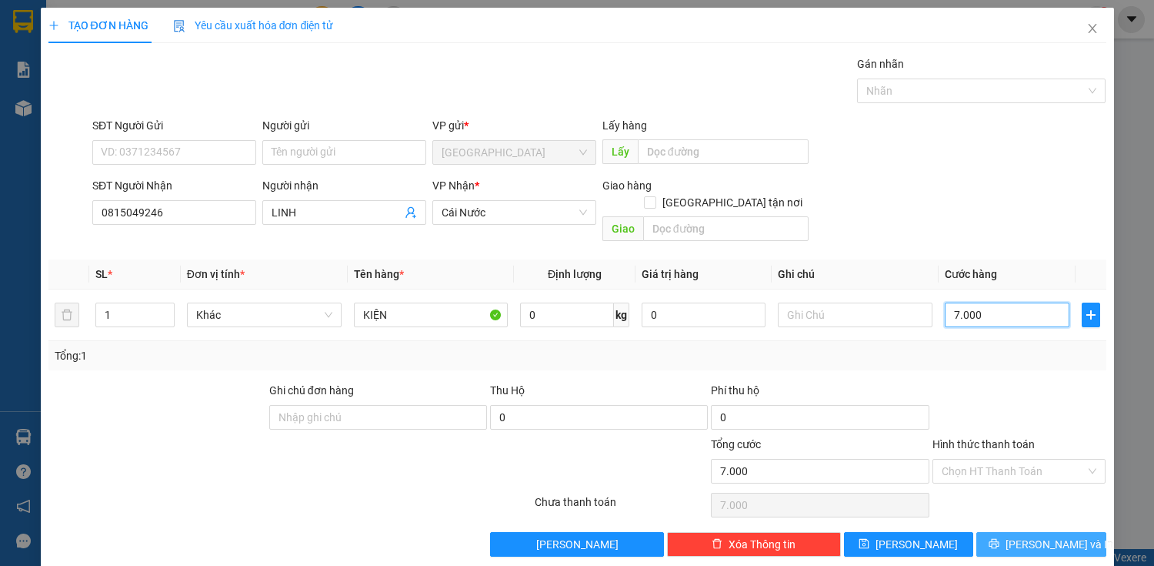
type input "70.000"
click at [1039, 543] on div "TẠO ĐƠN HÀNG Yêu cầu xuất hóa đơn điện tử Transit Pickup Surcharge Ids Transit …" at bounding box center [577, 288] width 1073 height 560
click at [1059, 536] on button "[PERSON_NAME] và In" at bounding box center [1041, 544] width 129 height 25
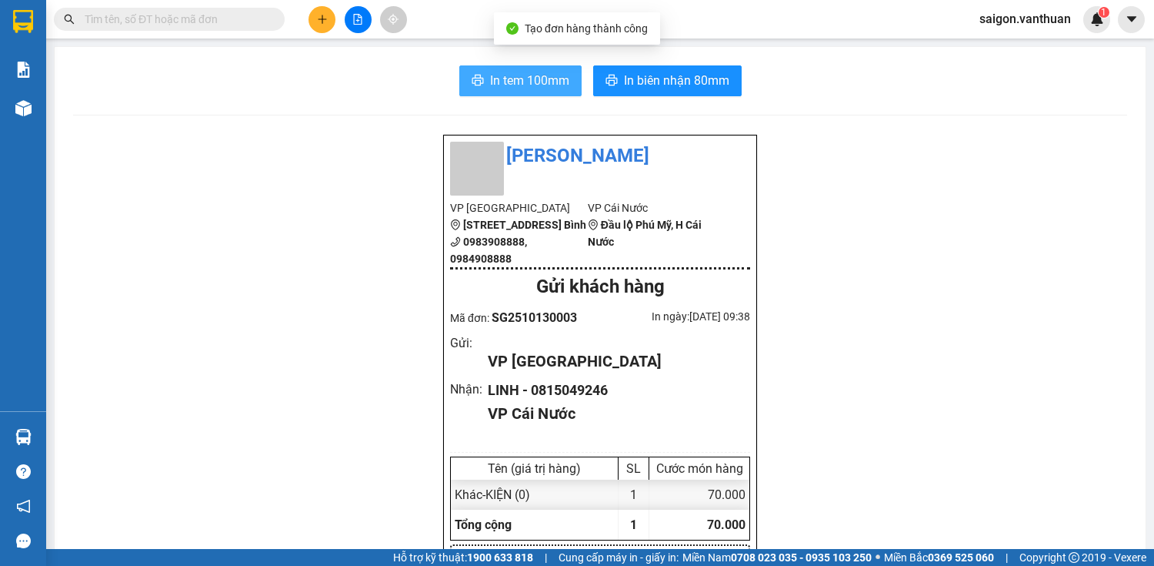
click at [552, 77] on span "In tem 100mm" at bounding box center [529, 80] width 79 height 19
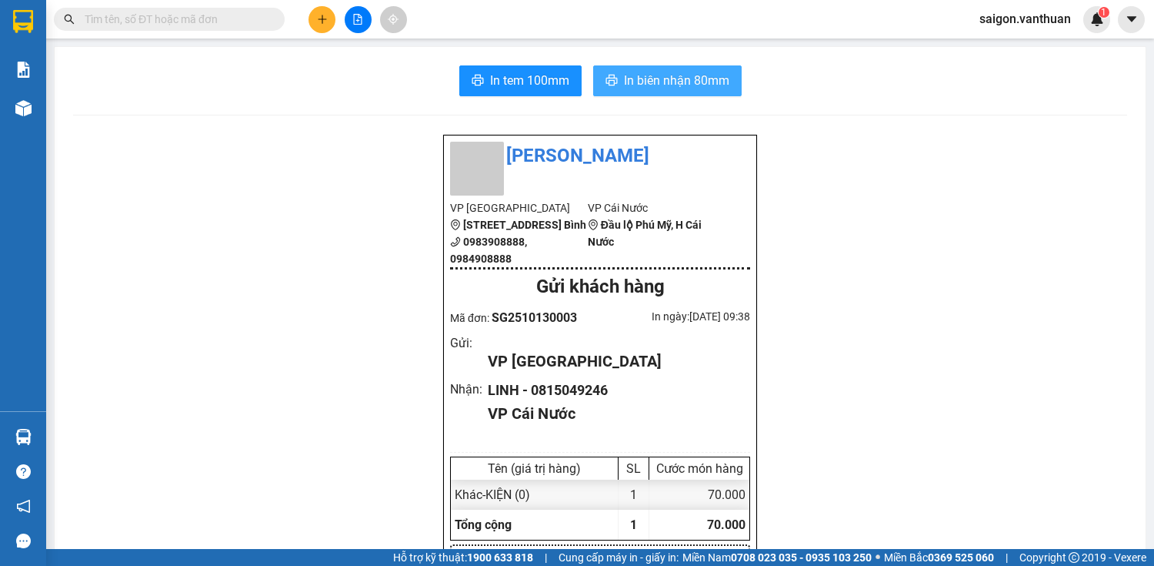
drag, startPoint x: 652, startPoint y: 77, endPoint x: 628, endPoint y: 78, distance: 23.9
click at [653, 77] on span "In biên nhận 80mm" at bounding box center [676, 80] width 105 height 19
